Goal: Navigation & Orientation: Find specific page/section

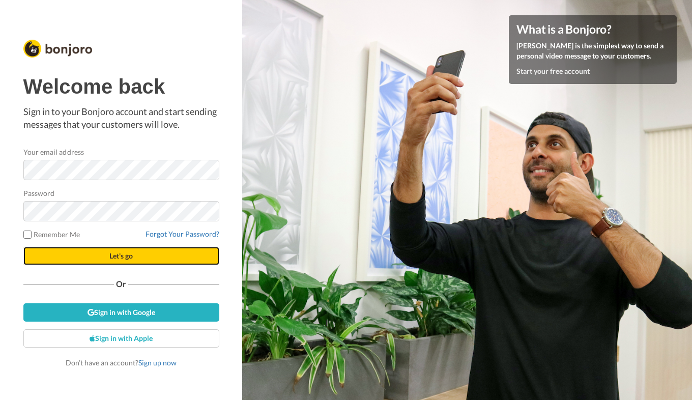
click at [119, 252] on span "Let's go" at bounding box center [120, 255] width 23 height 9
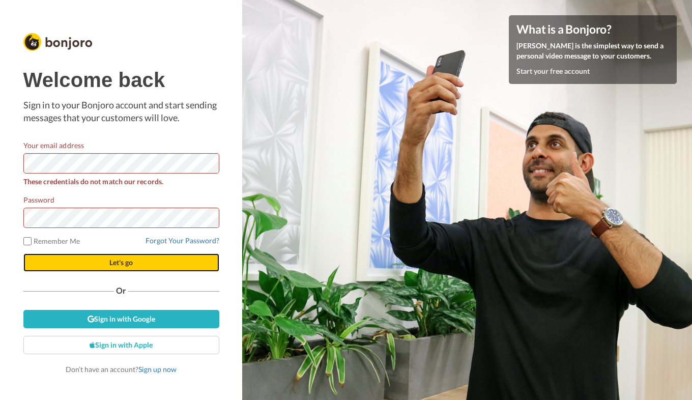
click at [113, 261] on span "Let's go" at bounding box center [120, 262] width 23 height 9
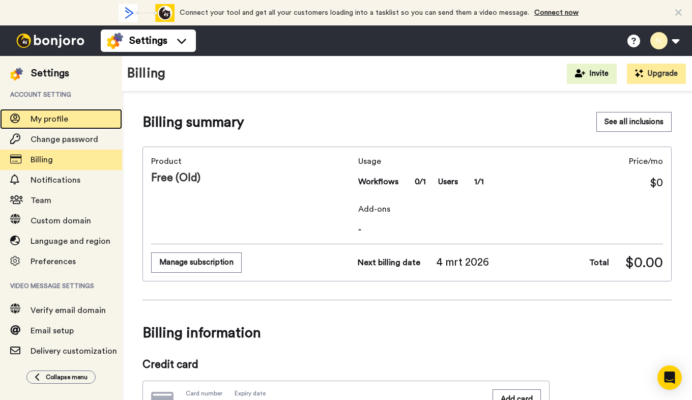
click at [51, 117] on span "My profile" at bounding box center [50, 119] width 38 height 8
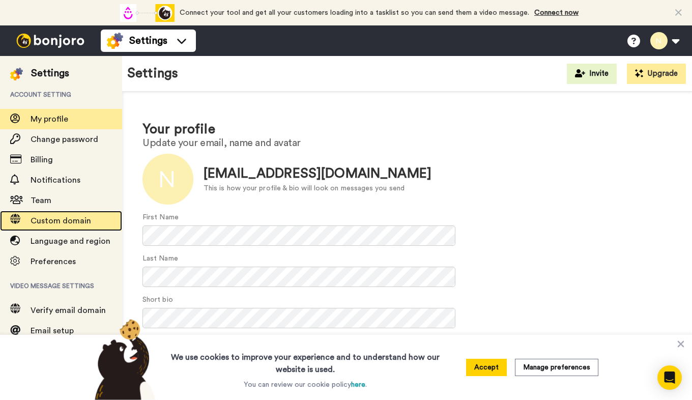
click at [55, 217] on span "Custom domain" at bounding box center [61, 221] width 61 height 8
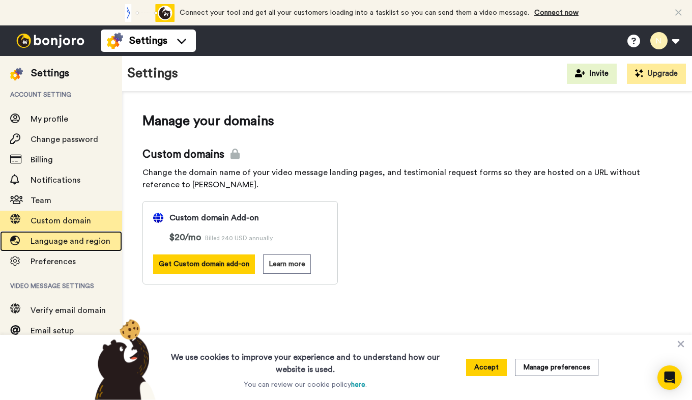
click at [57, 240] on span "Language and region" at bounding box center [71, 241] width 80 height 8
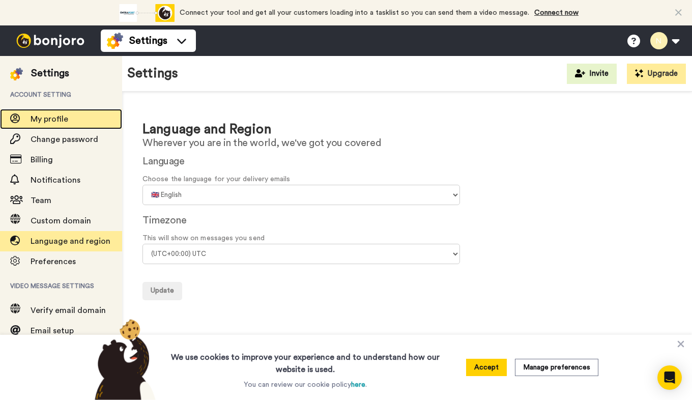
click at [51, 118] on span "My profile" at bounding box center [50, 119] width 38 height 8
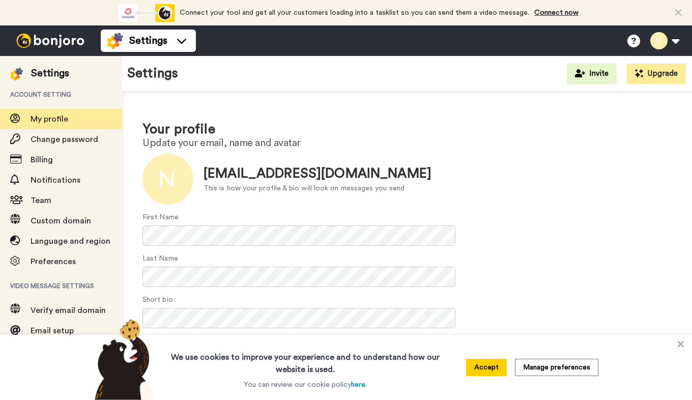
click at [55, 37] on img at bounding box center [50, 41] width 76 height 14
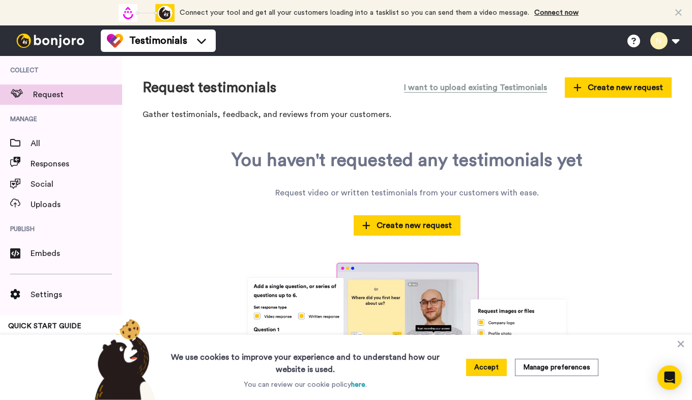
scroll to position [44, 0]
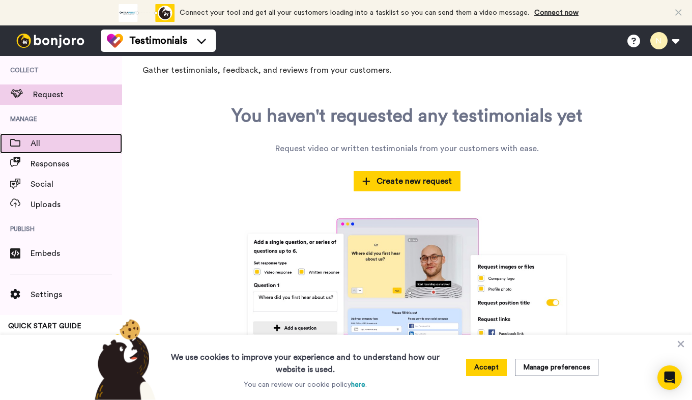
click at [44, 141] on span "All" at bounding box center [77, 143] width 92 height 12
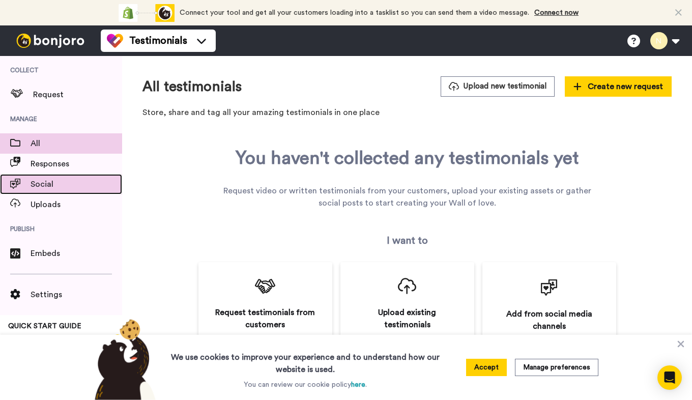
click at [50, 181] on span "Social" at bounding box center [77, 184] width 92 height 12
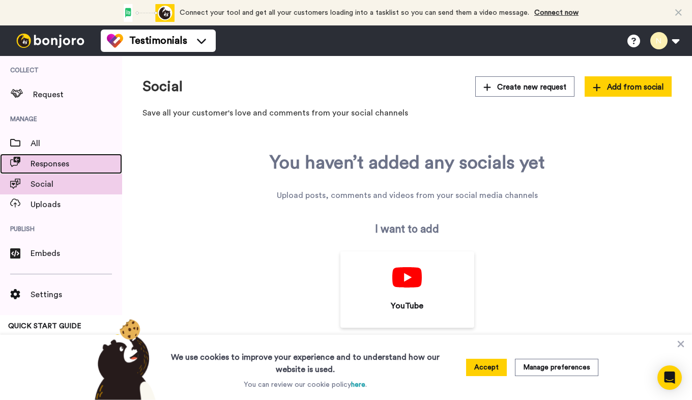
click at [40, 158] on span "Responses" at bounding box center [77, 164] width 92 height 12
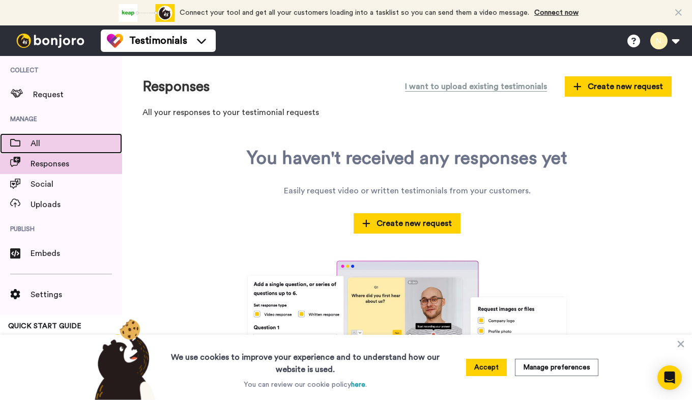
click at [41, 142] on span "All" at bounding box center [77, 143] width 92 height 12
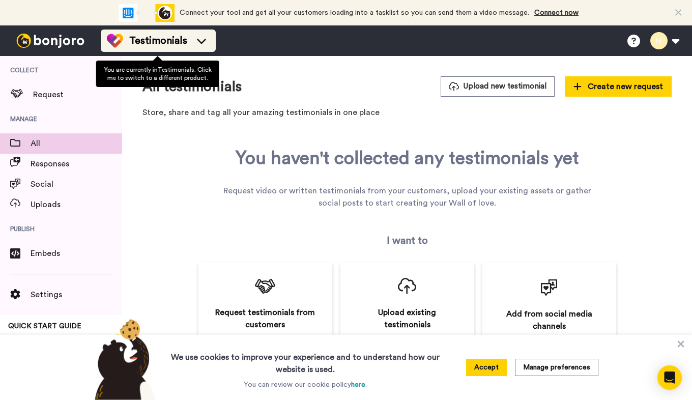
click at [200, 40] on icon at bounding box center [201, 41] width 16 height 10
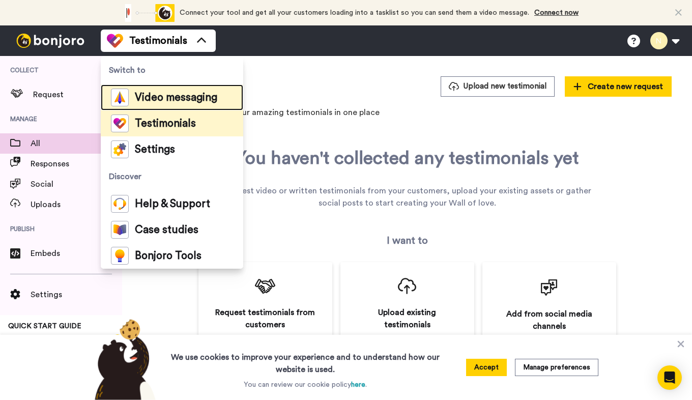
click at [181, 94] on span "Video messaging" at bounding box center [176, 98] width 82 height 10
